Goal: Task Accomplishment & Management: Complete application form

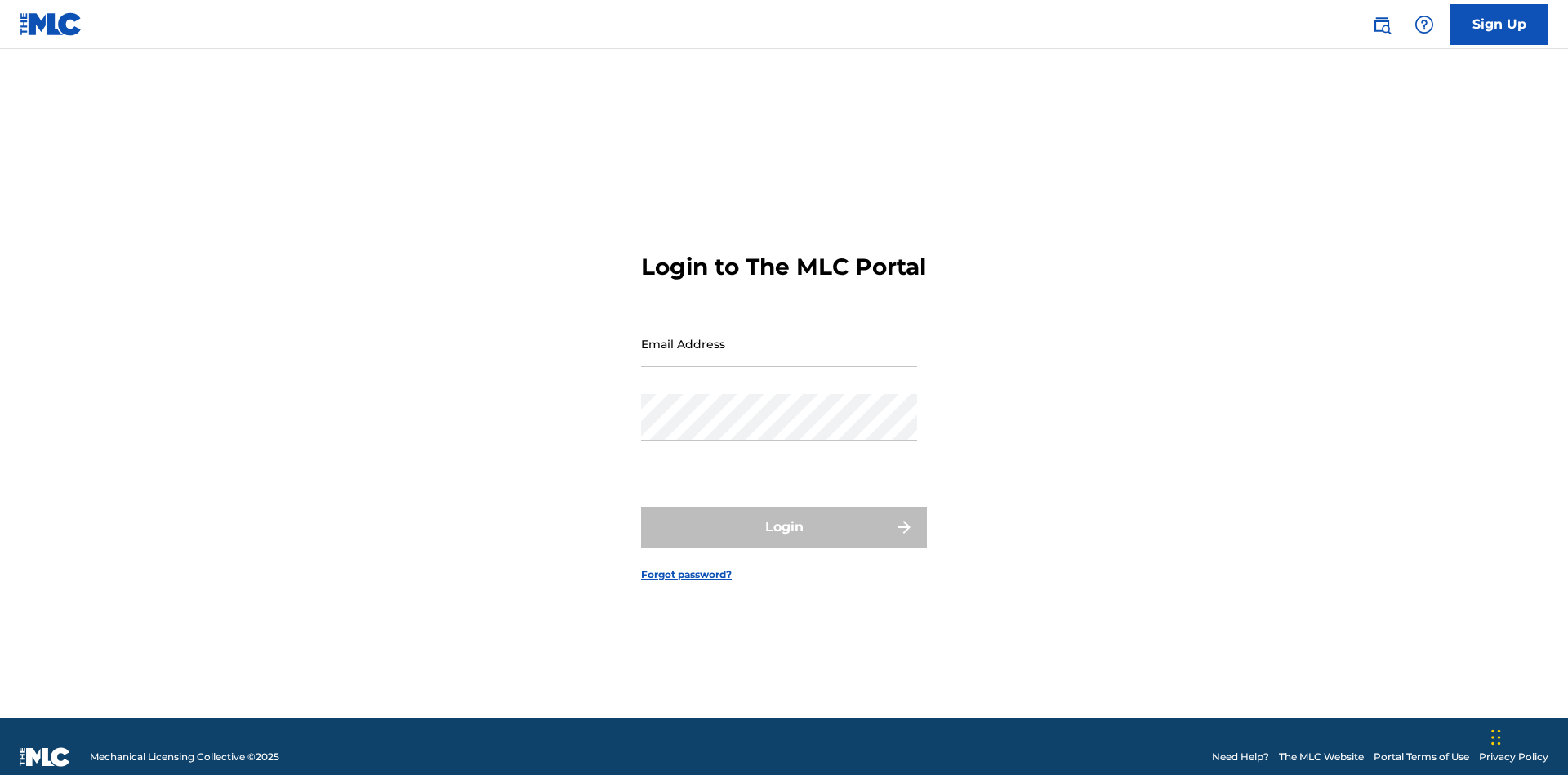
scroll to position [22, 0]
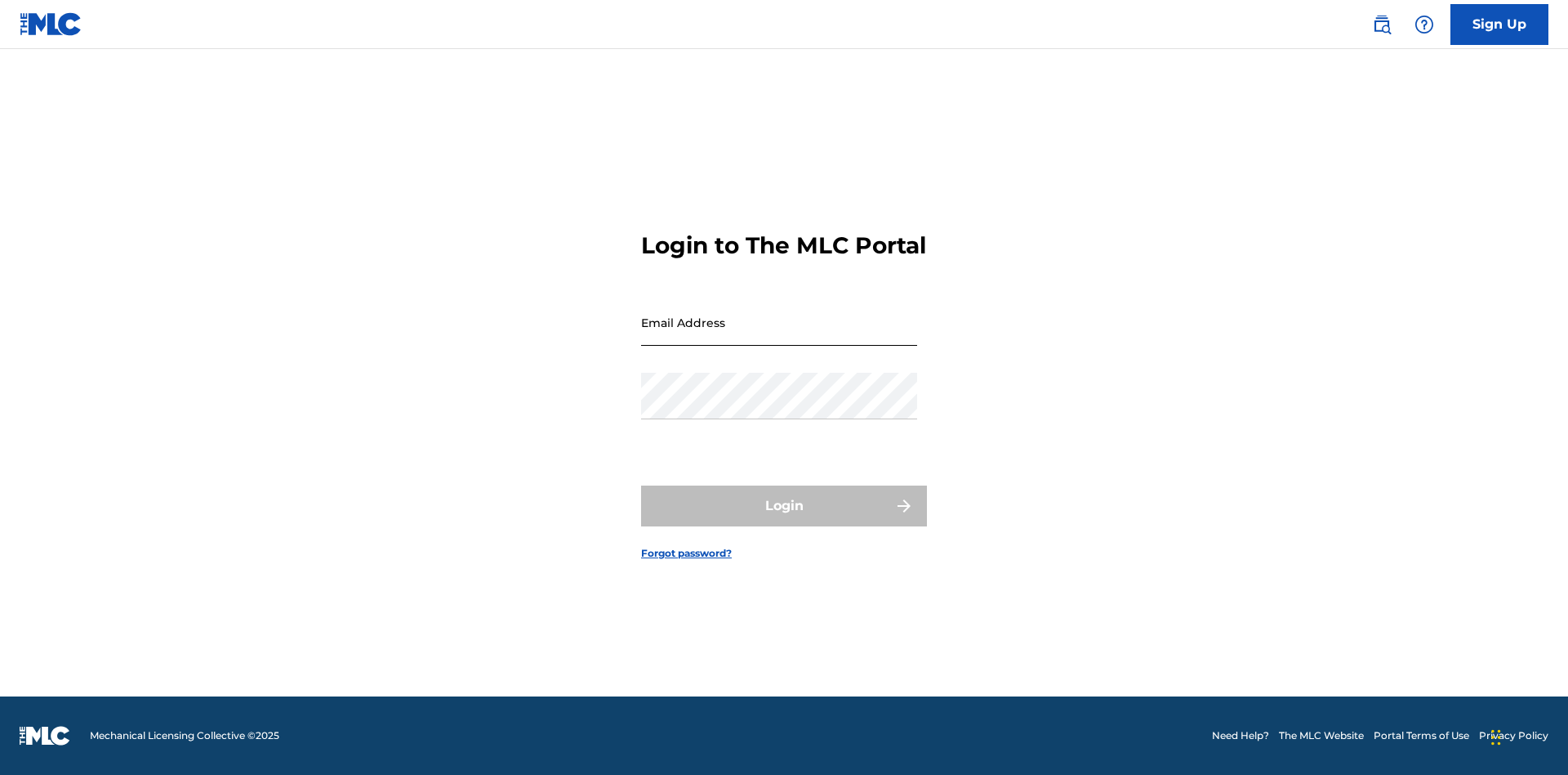
click at [779, 335] on input "Email Address" at bounding box center [779, 322] width 276 height 47
type input "[EMAIL_ADDRESS][DOMAIN_NAME]"
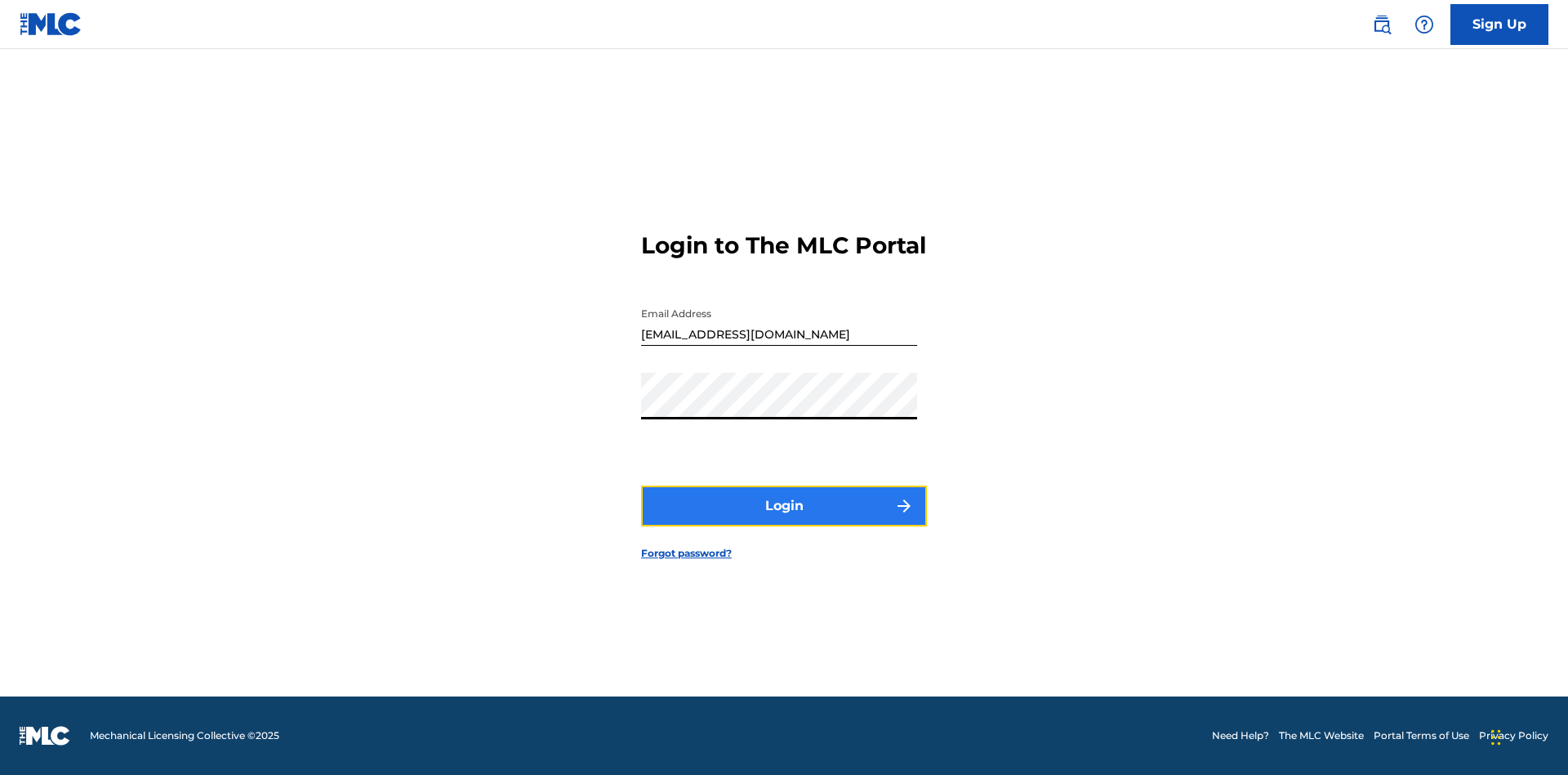
click at [784, 519] on button "Login" at bounding box center [784, 505] width 285 height 40
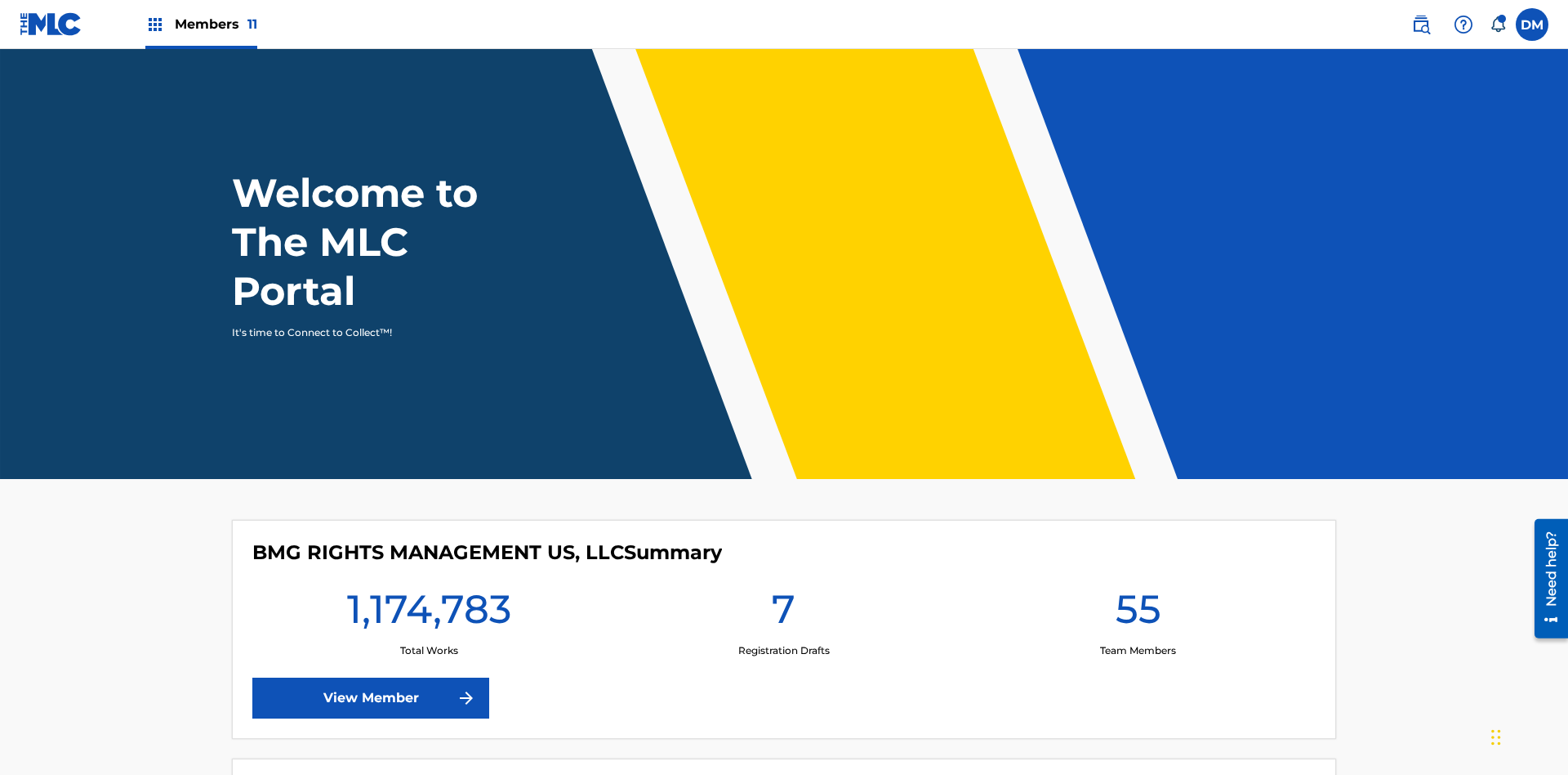
click at [201, 23] on span "Members 11" at bounding box center [216, 24] width 83 height 19
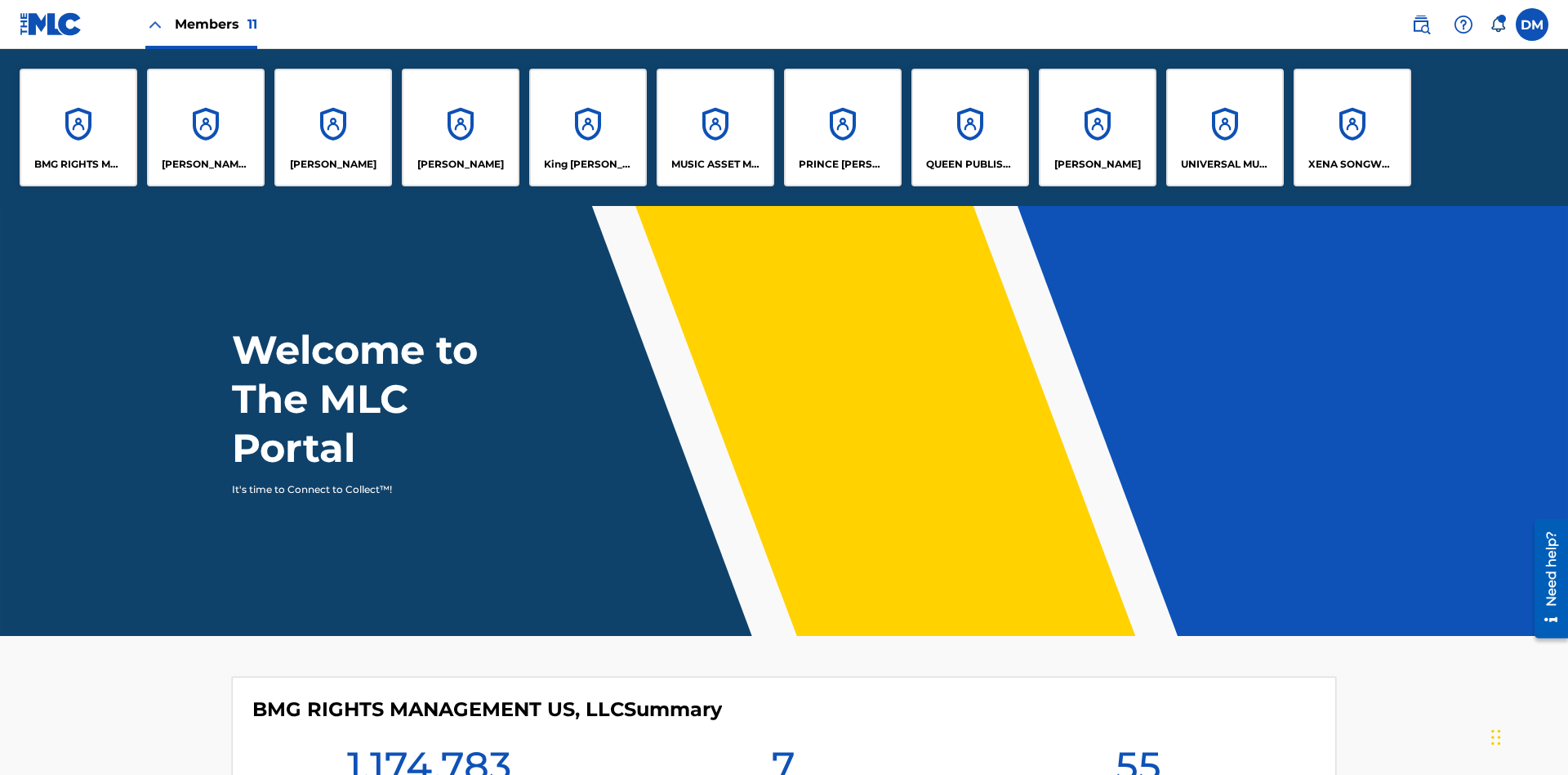
scroll to position [59, 0]
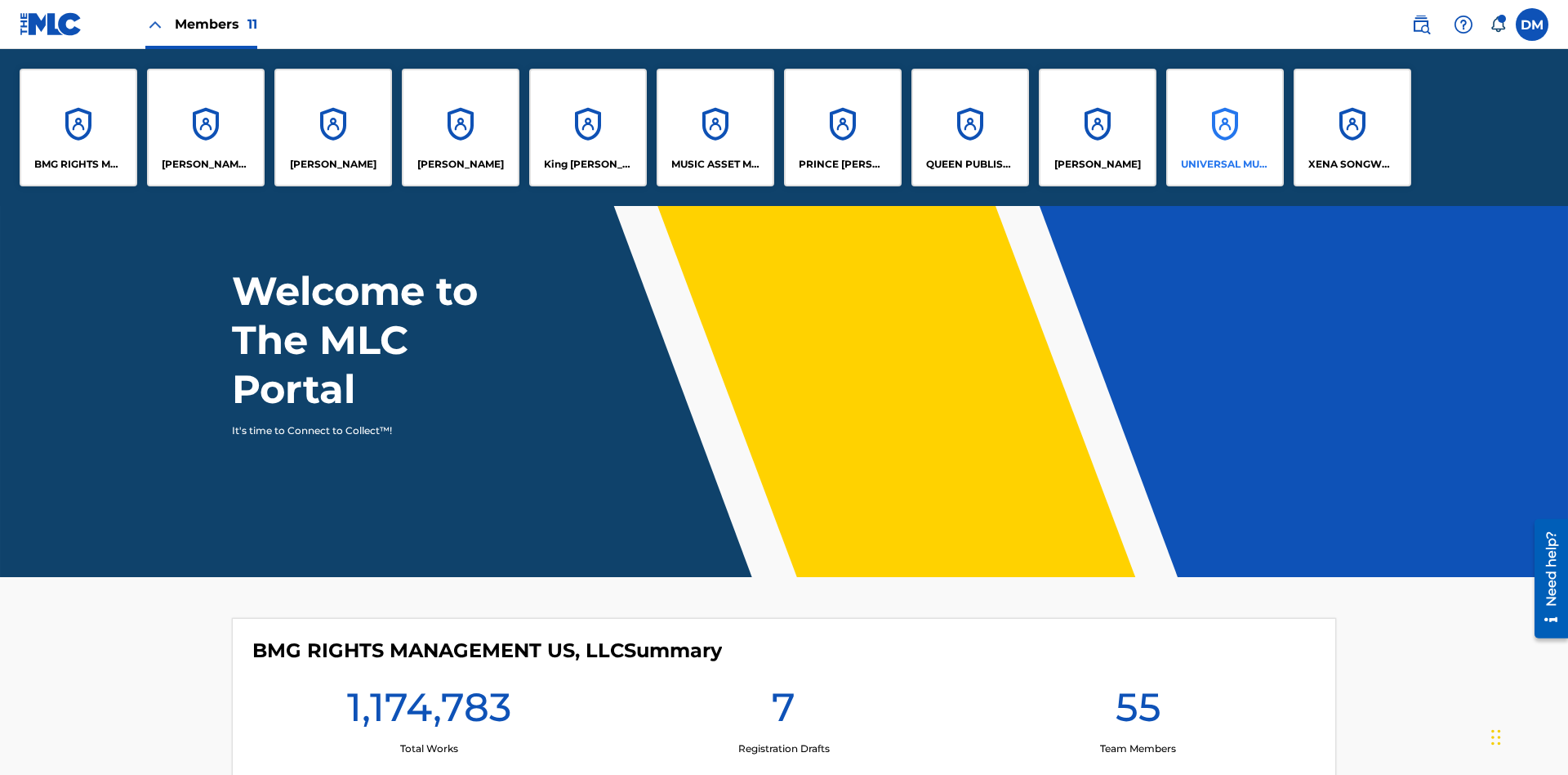
click at [1224, 164] on p "UNIVERSAL MUSIC PUB GROUP" at bounding box center [1225, 164] width 89 height 15
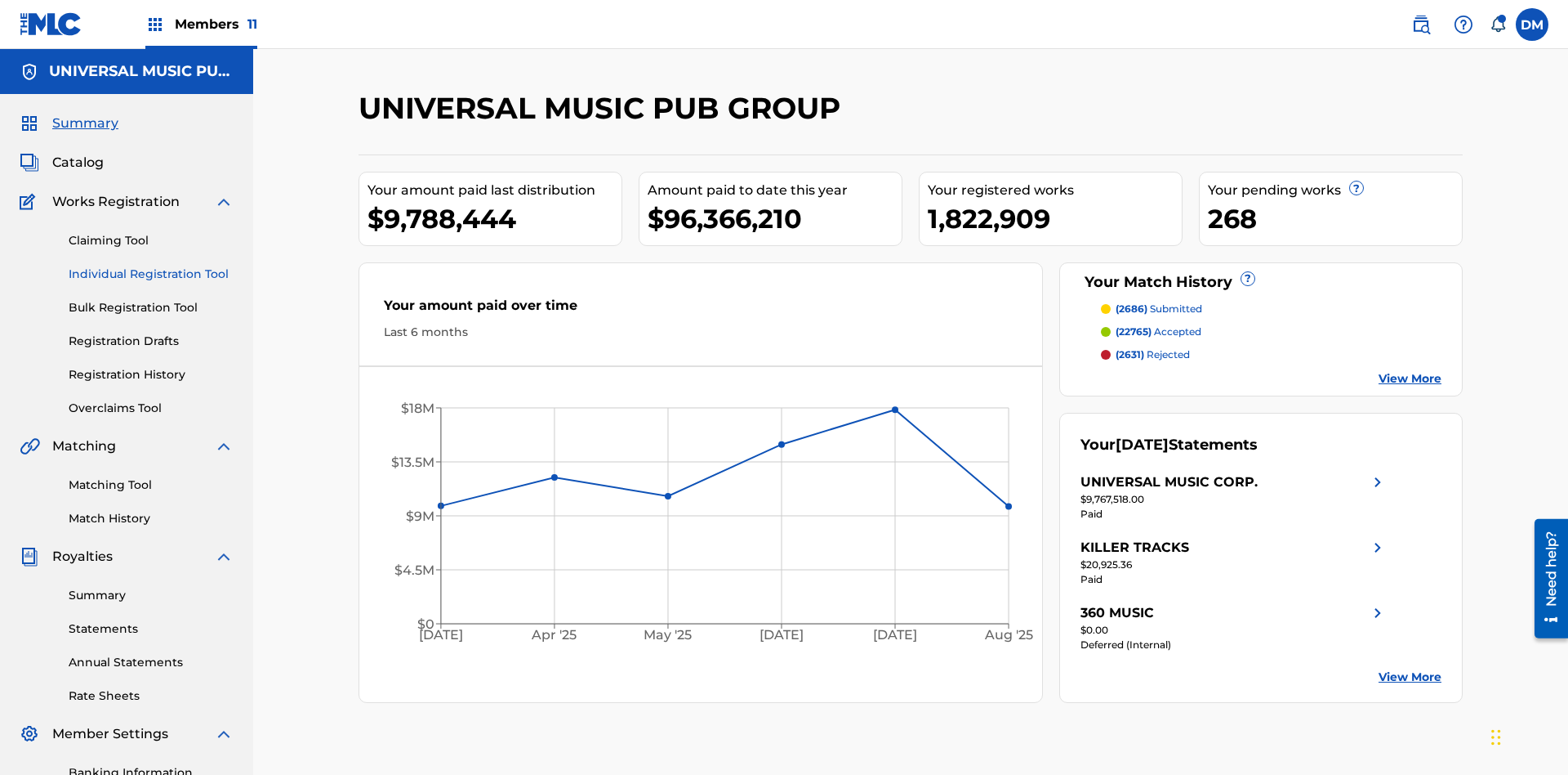
click at [151, 266] on link "Individual Registration Tool" at bounding box center [151, 274] width 165 height 17
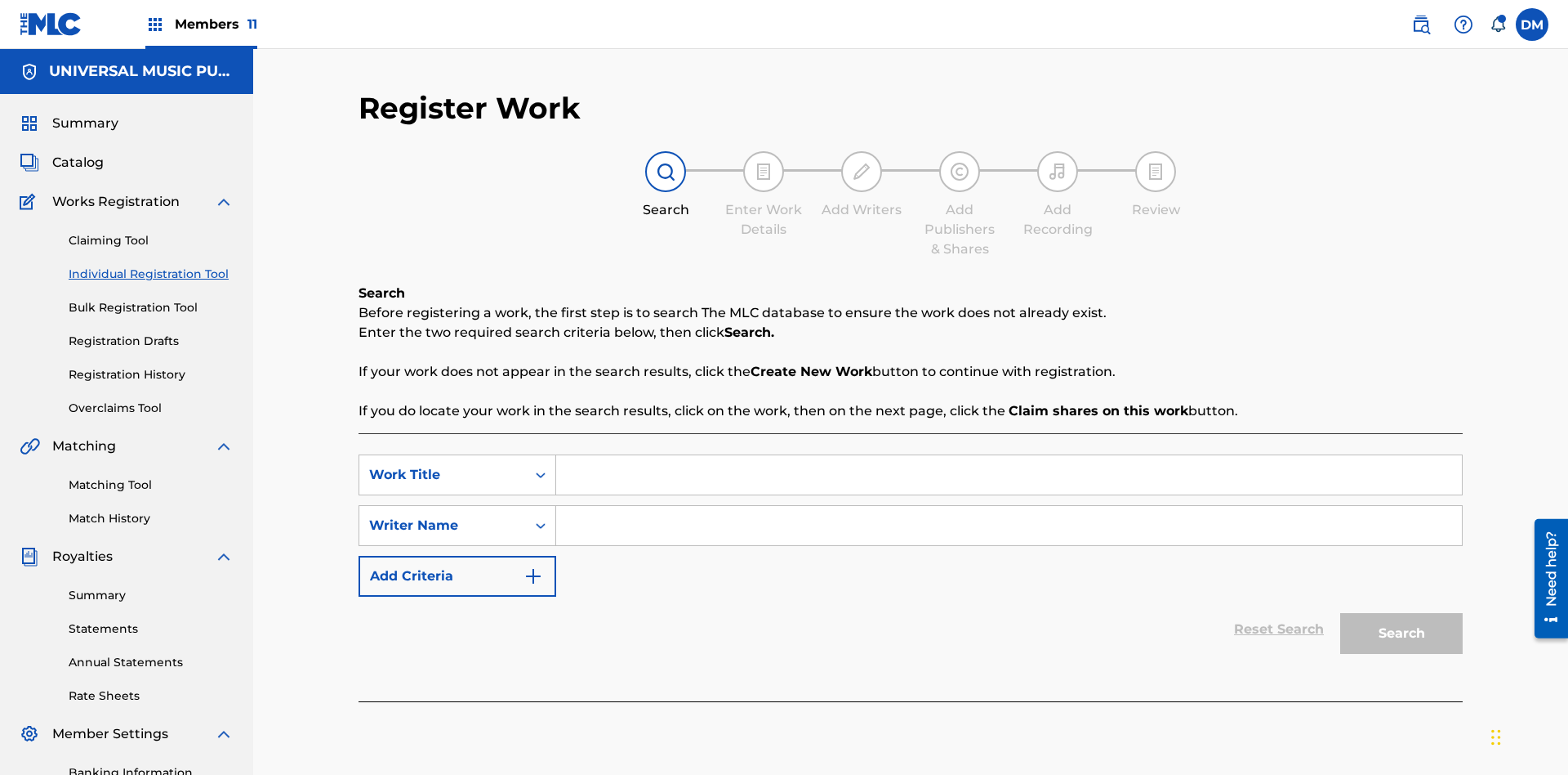
click at [1008, 455] on input "Search Form" at bounding box center [1008, 474] width 906 height 39
type input "Internal User Delete Single Draft"
click at [1008, 505] on input "Search Form" at bounding box center [1008, 525] width 906 height 39
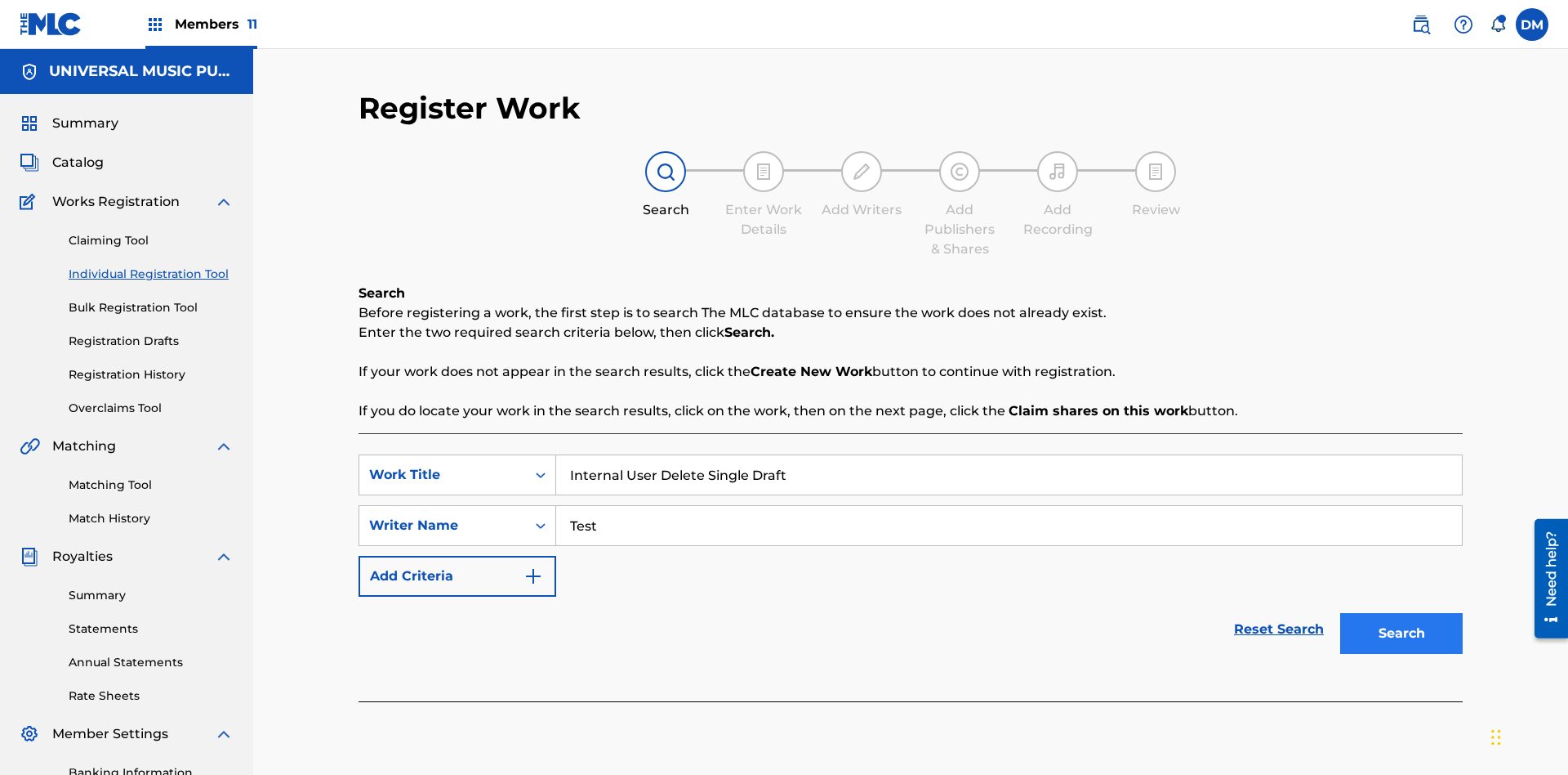
type input "Test"
click at [1401, 612] on button "Search" at bounding box center [1401, 632] width 122 height 40
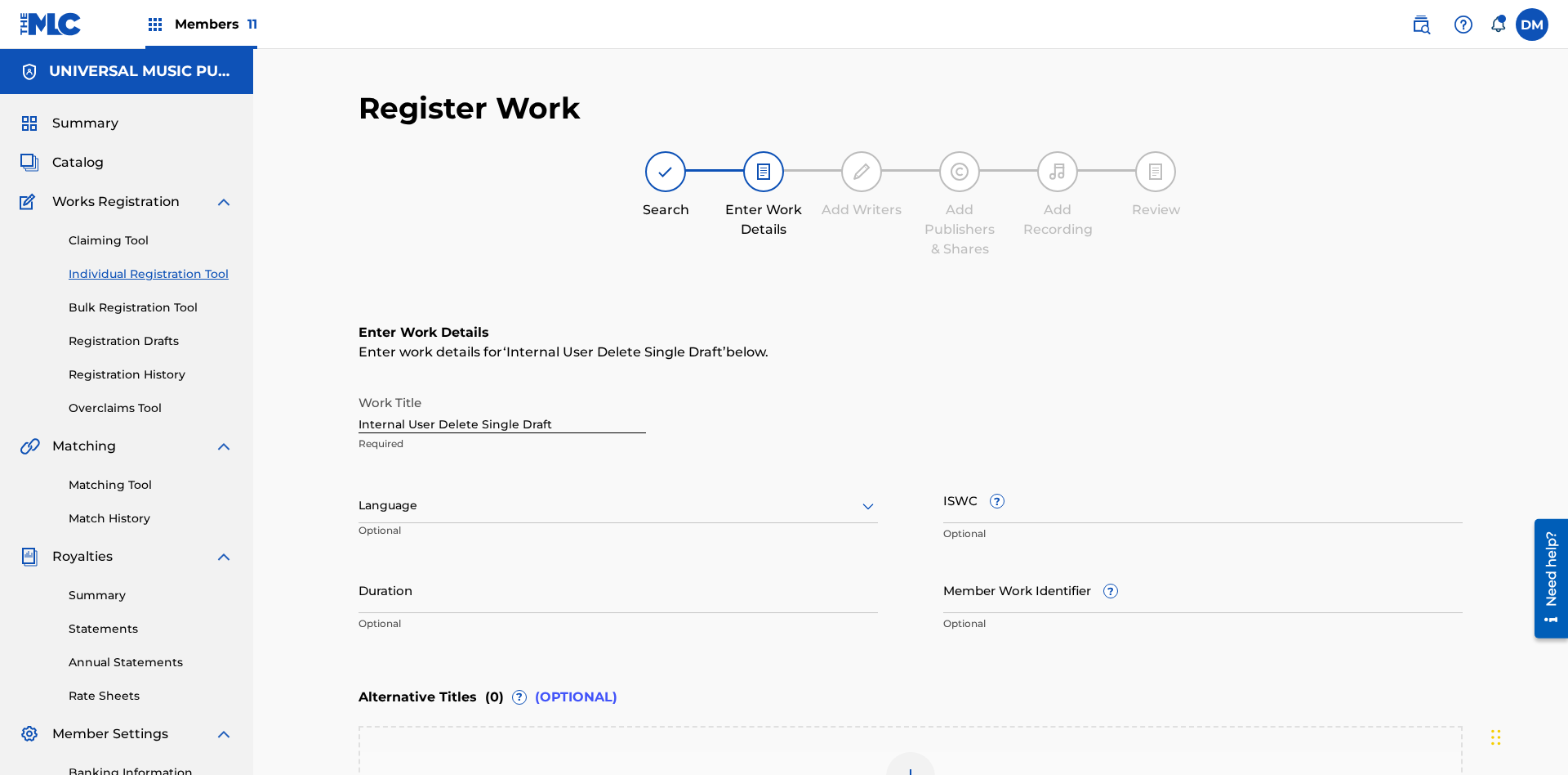
click at [502, 386] on input "Internal User Delete Single Draft" at bounding box center [502, 410] width 287 height 47
click at [1532, 23] on label at bounding box center [1531, 24] width 33 height 33
click at [1532, 24] on input "[PERSON_NAME] [PERSON_NAME] [PERSON_NAME][EMAIL_ADDRESS][DOMAIN_NAME] Notificat…" at bounding box center [1532, 24] width 0 height 0
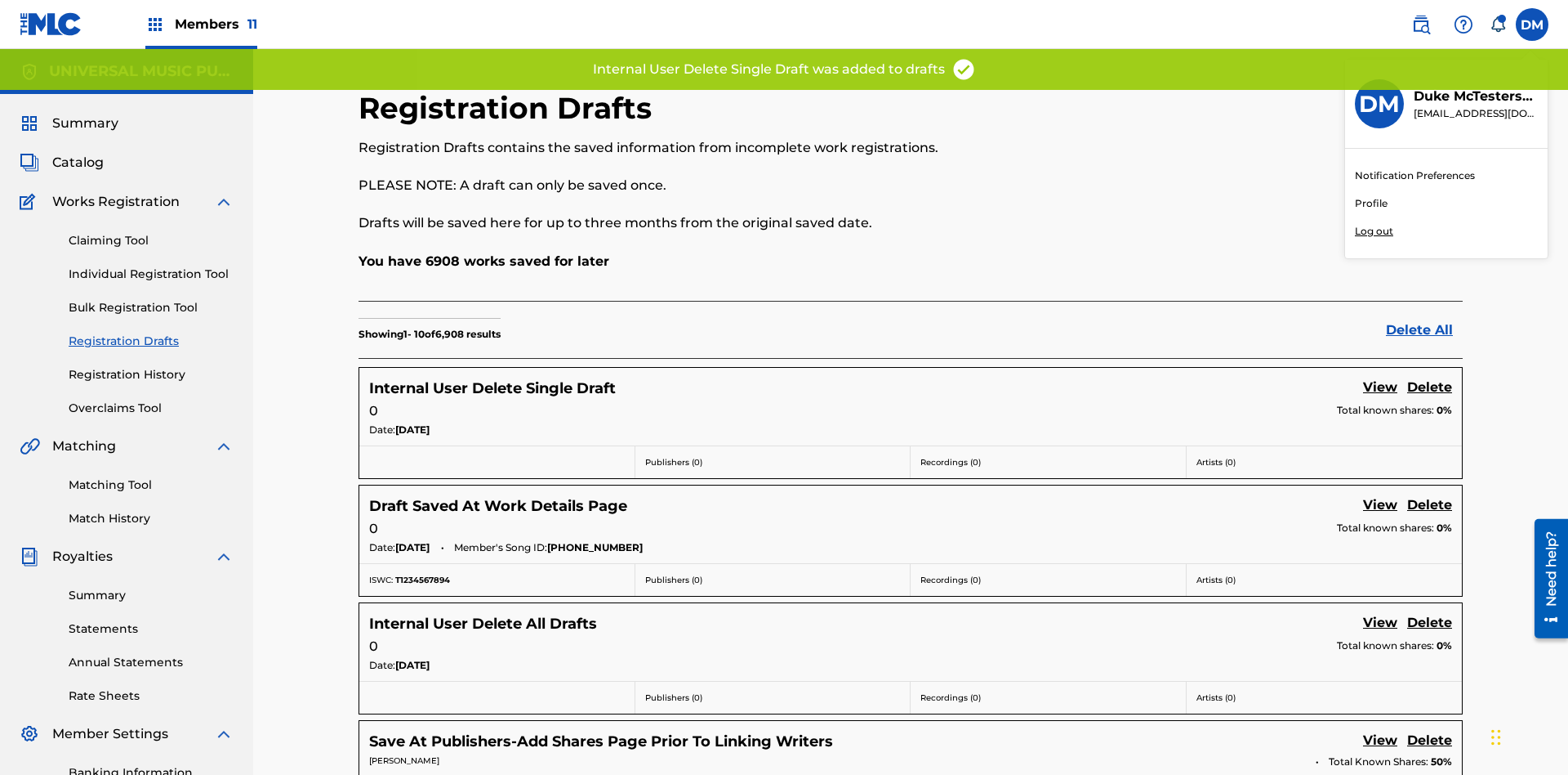
click at [1374, 231] on p "Log out" at bounding box center [1374, 231] width 38 height 15
click at [1532, 24] on input "[PERSON_NAME] [PERSON_NAME] [PERSON_NAME][EMAIL_ADDRESS][DOMAIN_NAME] Notificat…" at bounding box center [1532, 24] width 0 height 0
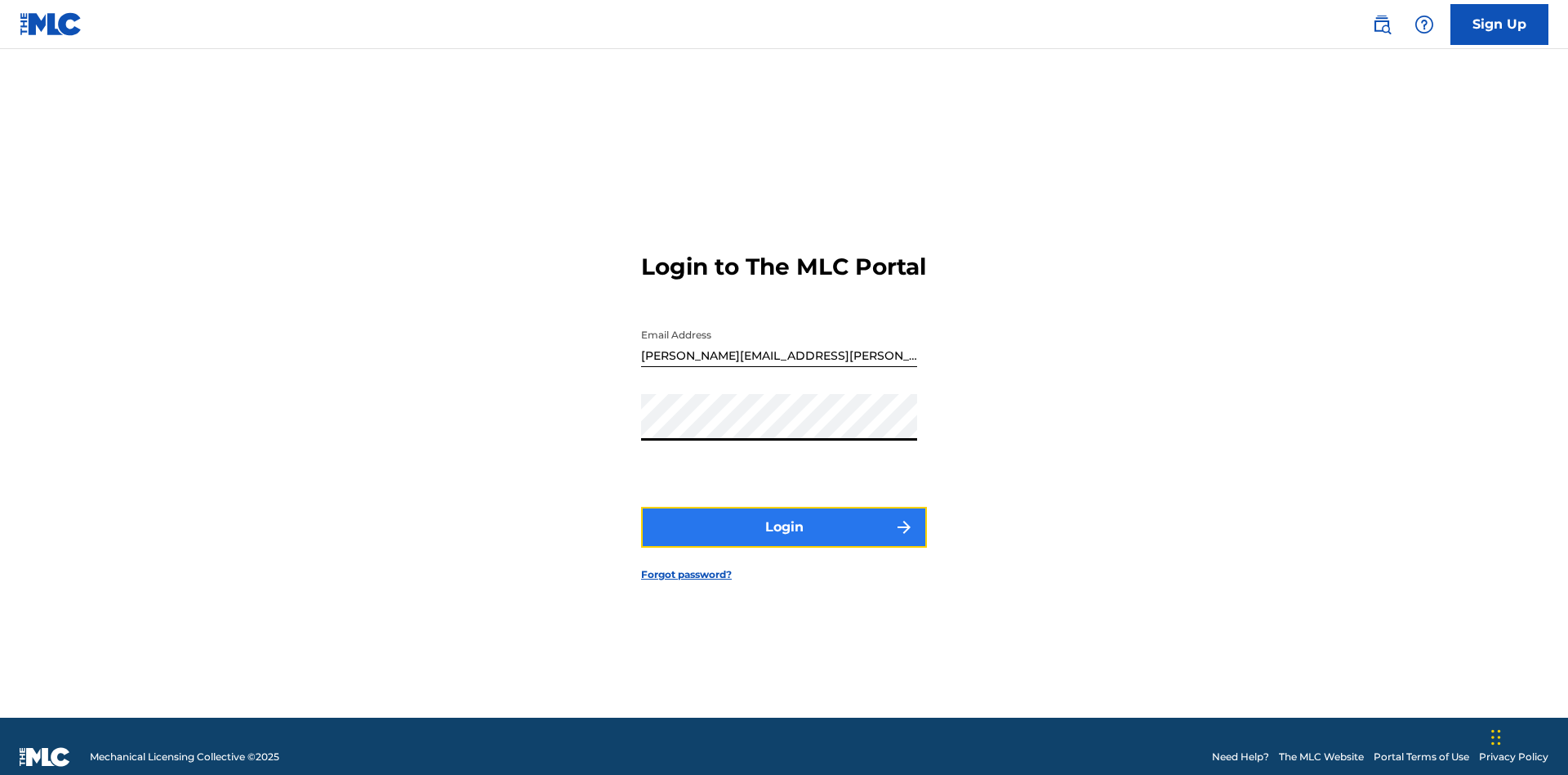
click at [784, 519] on button "Login" at bounding box center [784, 526] width 285 height 40
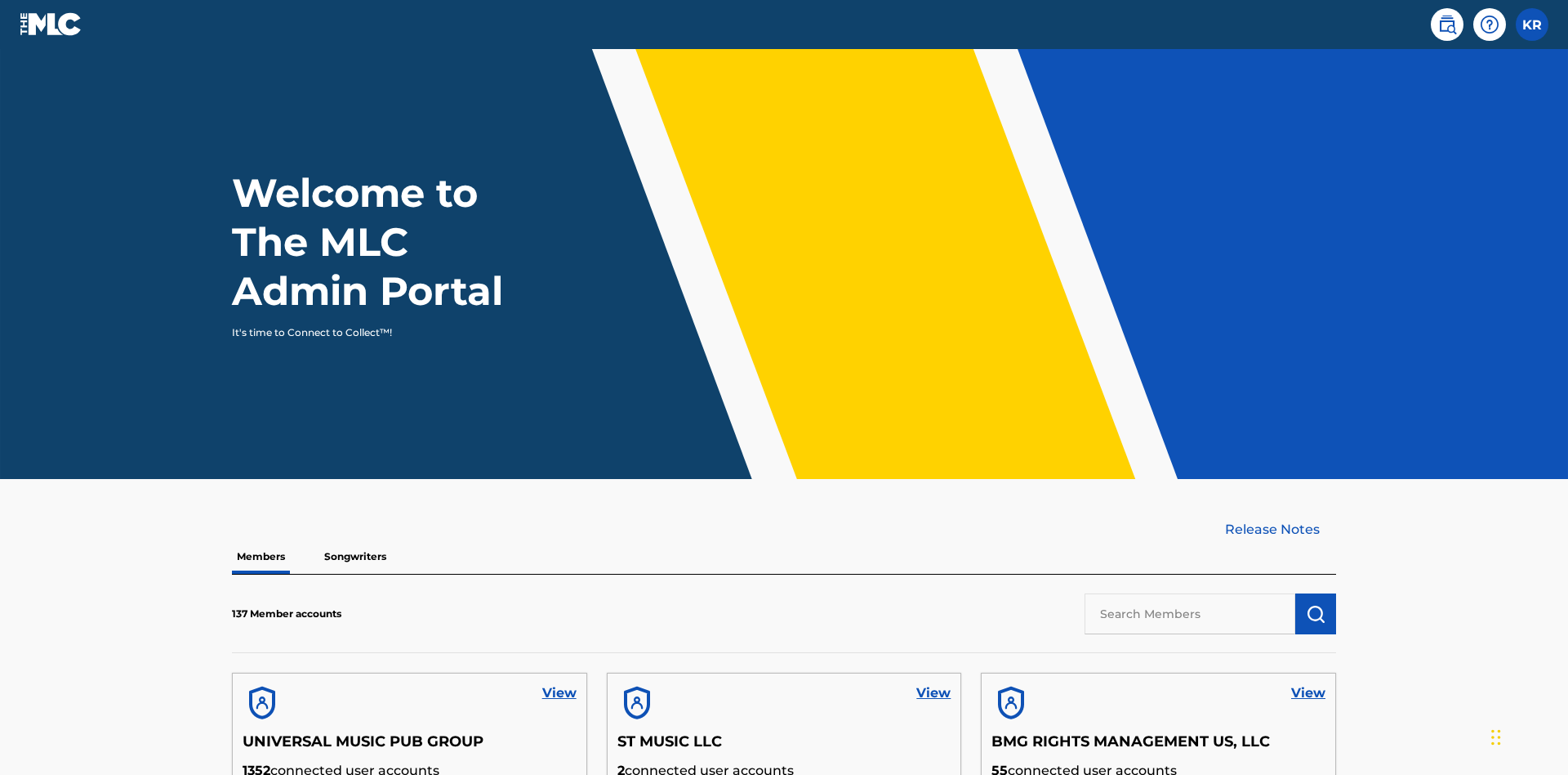
click at [1190, 593] on input "text" at bounding box center [1190, 612] width 210 height 40
type input "UNIVERSAL MUSIC PUB GROUP"
click at [1315, 604] on img "submit" at bounding box center [1315, 613] width 20 height 20
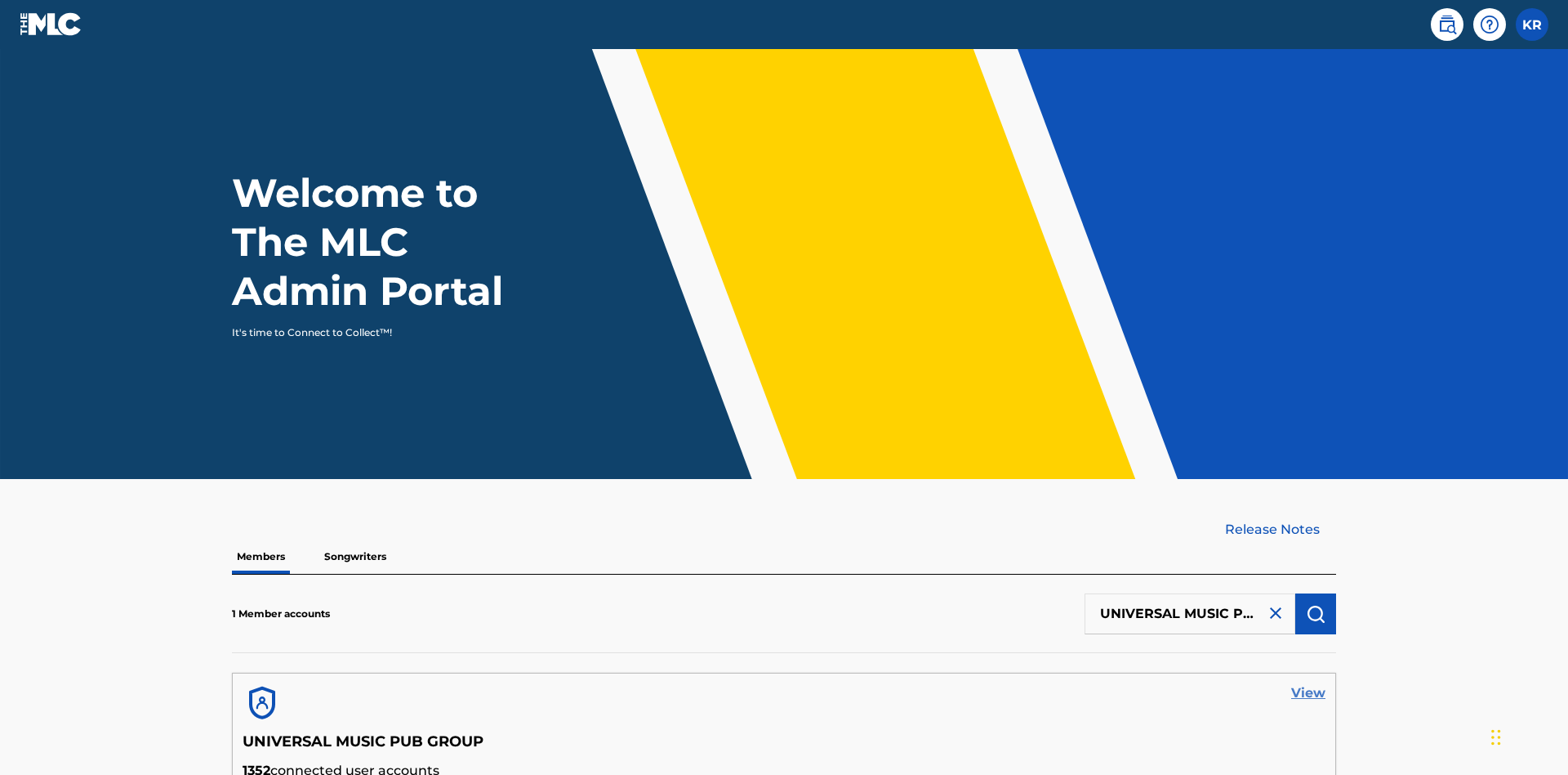
click at [1308, 683] on link "View" at bounding box center [1308, 692] width 35 height 20
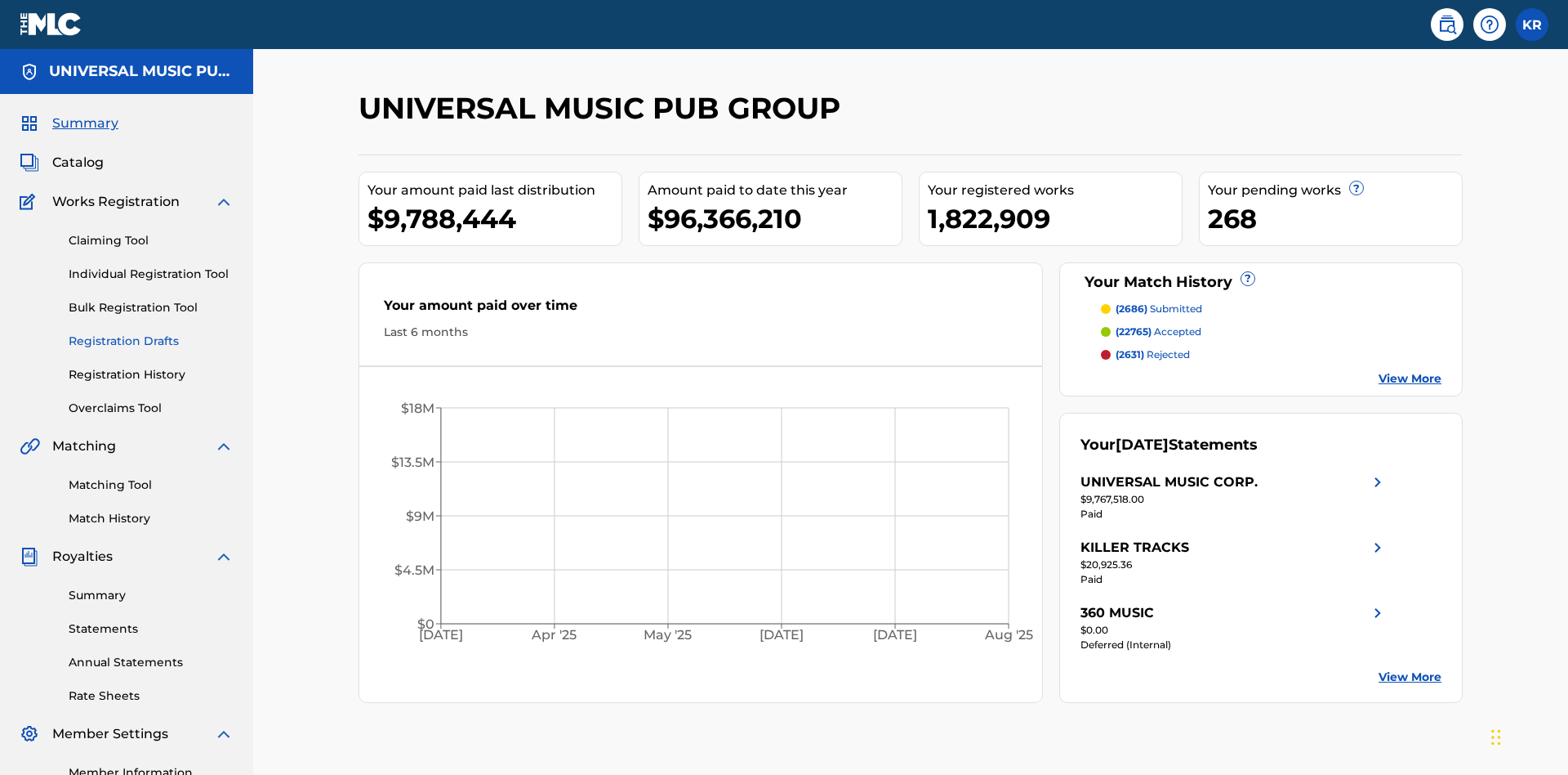
click at [151, 333] on link "Registration Drafts" at bounding box center [151, 341] width 165 height 17
